Goal: Task Accomplishment & Management: Complete application form

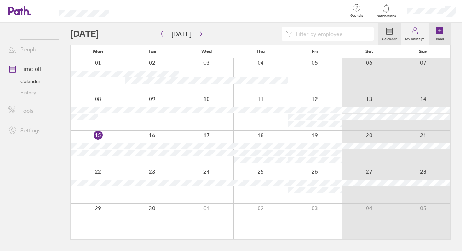
click at [440, 32] on icon at bounding box center [440, 30] width 0 height 3
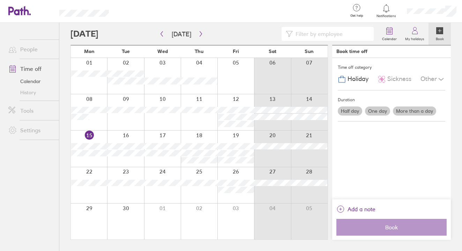
click at [375, 111] on label "One day" at bounding box center [377, 110] width 25 height 9
click at [0, 0] on input "One day" at bounding box center [0, 0] width 0 height 0
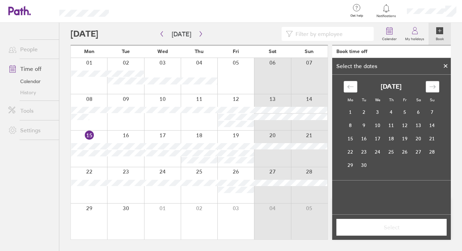
click at [437, 85] on div "Move forward to switch to the next month." at bounding box center [433, 87] width 14 height 12
click at [393, 151] on td "23" at bounding box center [392, 151] width 14 height 13
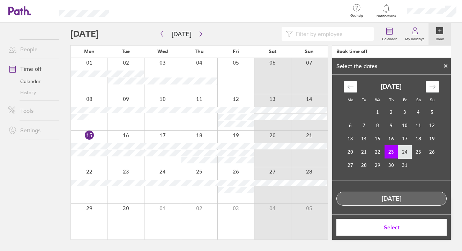
click at [405, 155] on td "24" at bounding box center [405, 151] width 14 height 13
click at [444, 67] on icon at bounding box center [445, 66] width 3 height 3
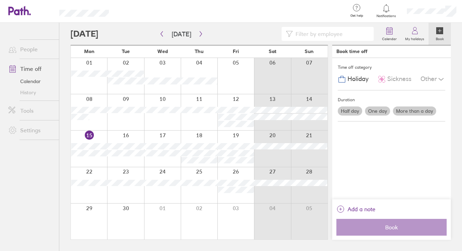
click at [418, 111] on label "More than a day" at bounding box center [414, 110] width 43 height 9
click at [0, 0] on input "More than a day" at bounding box center [0, 0] width 0 height 0
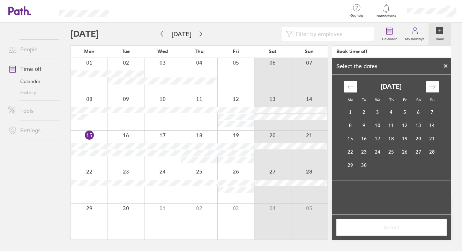
click at [435, 88] on icon "Move forward to switch to the next month." at bounding box center [432, 86] width 7 height 7
click at [396, 150] on td "23" at bounding box center [392, 151] width 14 height 13
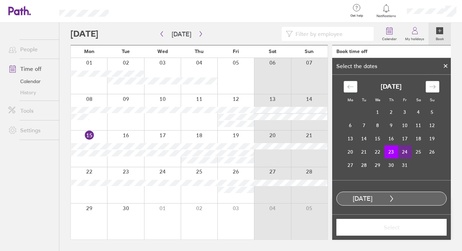
click at [407, 152] on td "24" at bounding box center [405, 151] width 14 height 13
click at [392, 226] on span "Select" at bounding box center [391, 227] width 101 height 6
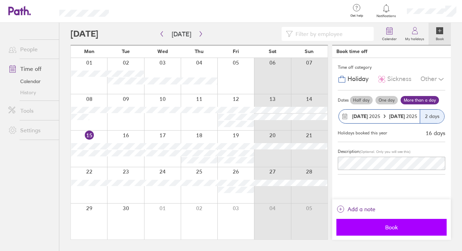
click at [393, 224] on span "Book" at bounding box center [391, 227] width 101 height 6
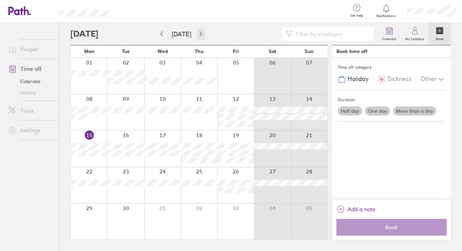
click at [199, 31] on button "button" at bounding box center [201, 34] width 9 height 12
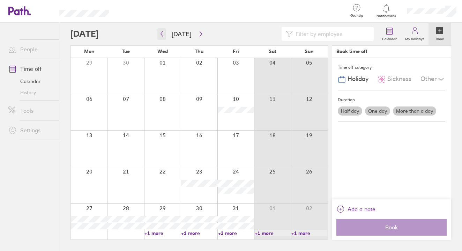
click at [160, 33] on icon "button" at bounding box center [161, 34] width 5 height 6
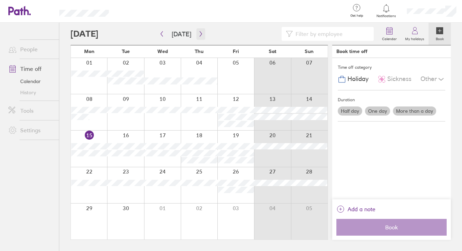
click at [200, 34] on icon "button" at bounding box center [200, 34] width 5 height 6
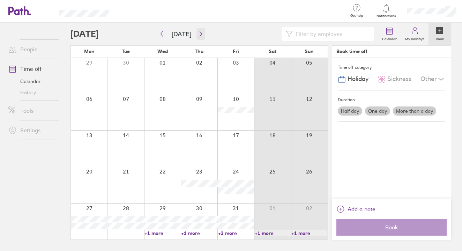
click at [200, 34] on icon "button" at bounding box center [200, 34] width 5 height 6
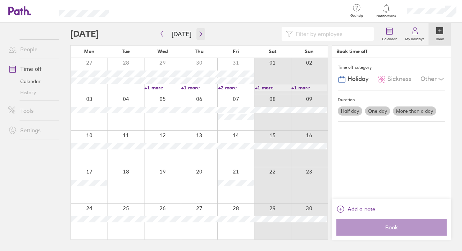
click at [200, 34] on icon "button" at bounding box center [200, 34] width 5 height 6
